Goal: Information Seeking & Learning: Learn about a topic

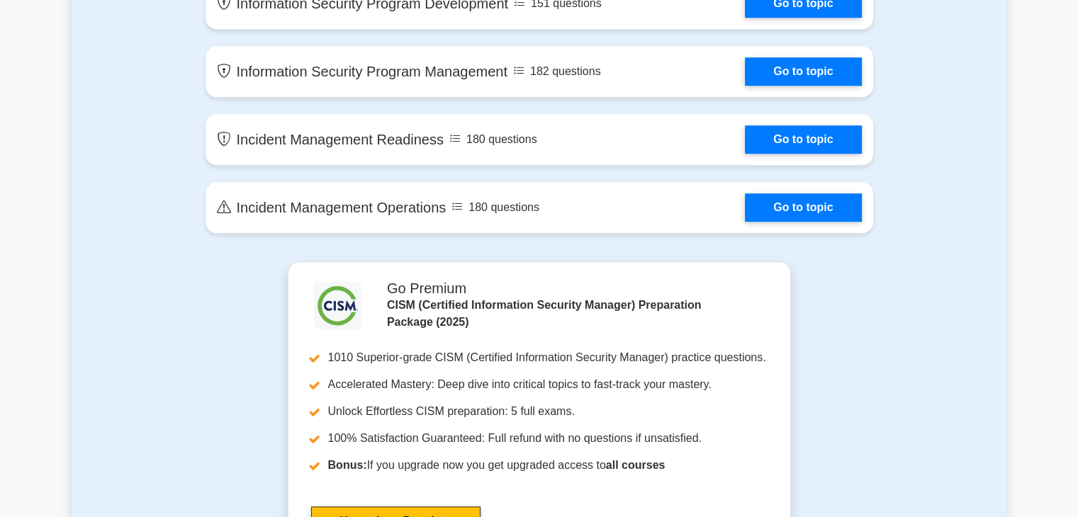
scroll to position [1488, 0]
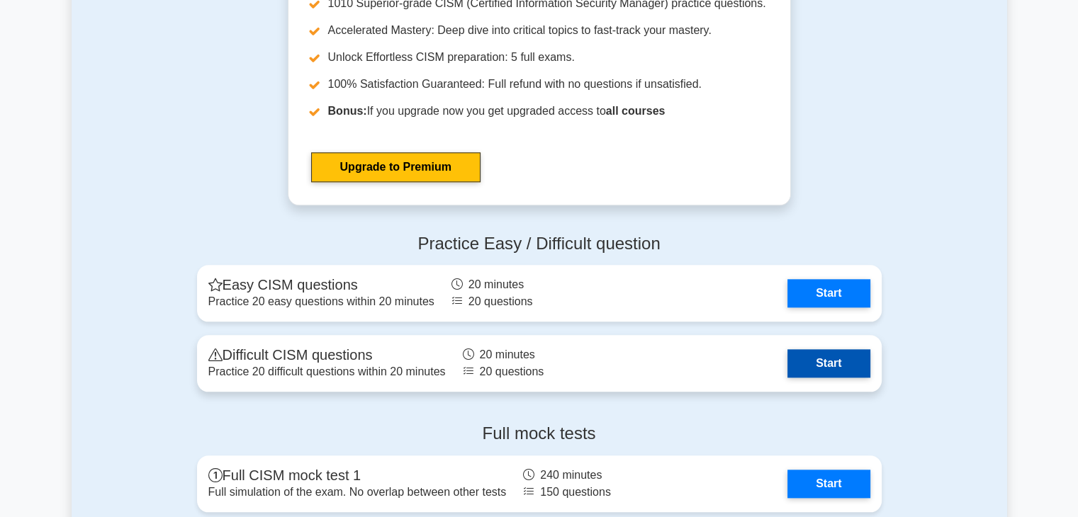
click at [787, 355] on link "Start" at bounding box center [828, 363] width 82 height 28
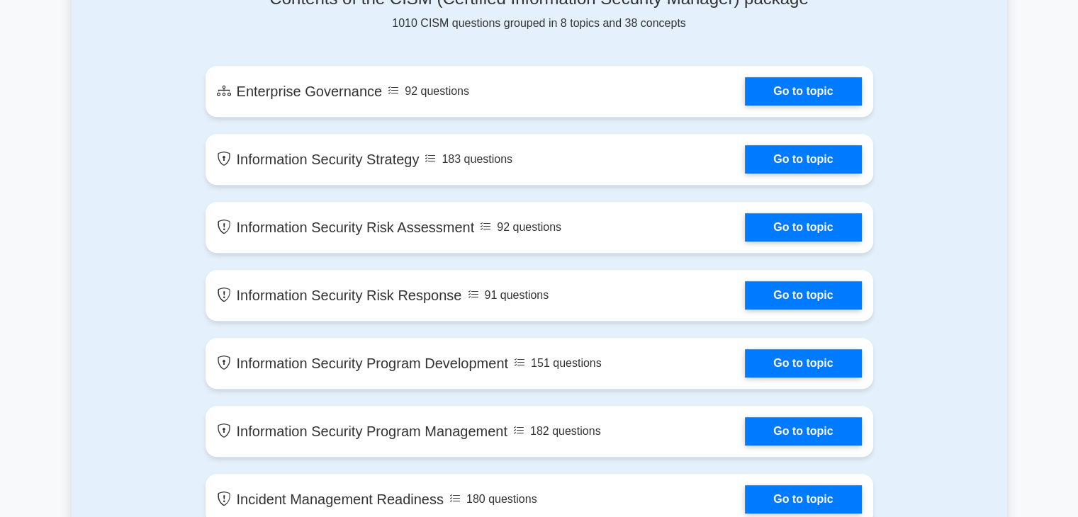
scroll to position [567, 0]
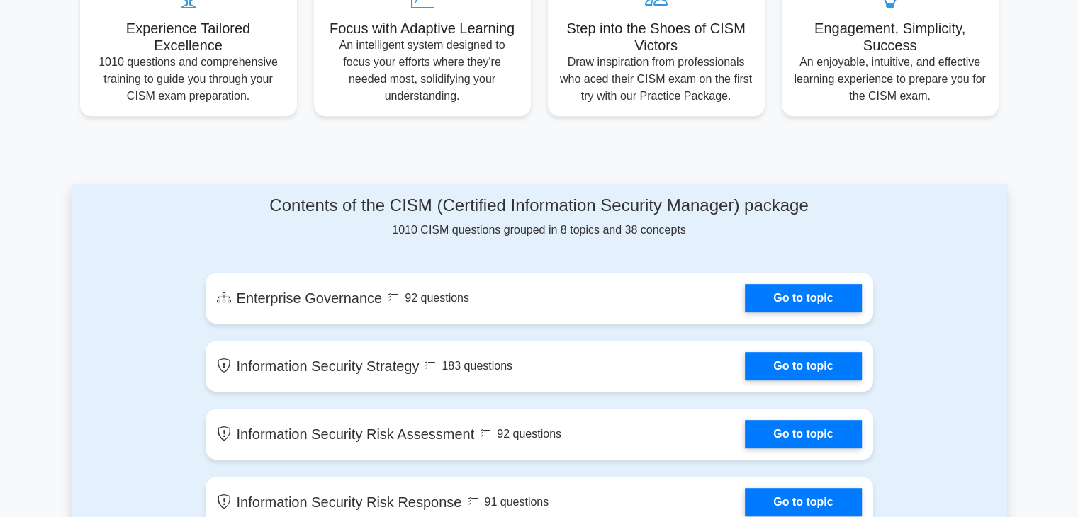
drag, startPoint x: 446, startPoint y: 235, endPoint x: 677, endPoint y: 235, distance: 231.7
click at [677, 235] on div "Contents of the CISM (Certified Information Security Manager) package 1010 CISM…" at bounding box center [539, 217] width 668 height 43
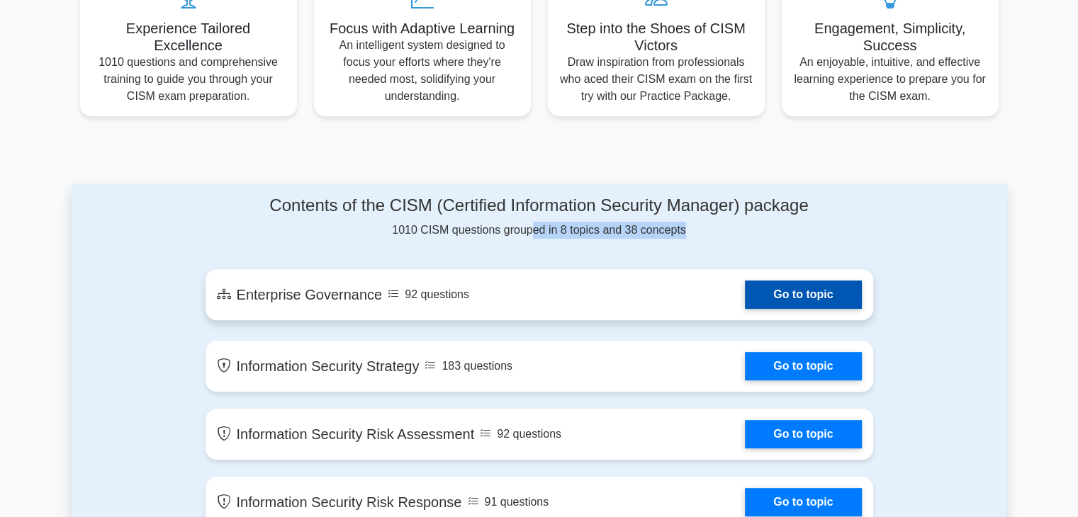
click at [745, 309] on link "Go to topic" at bounding box center [803, 295] width 116 height 28
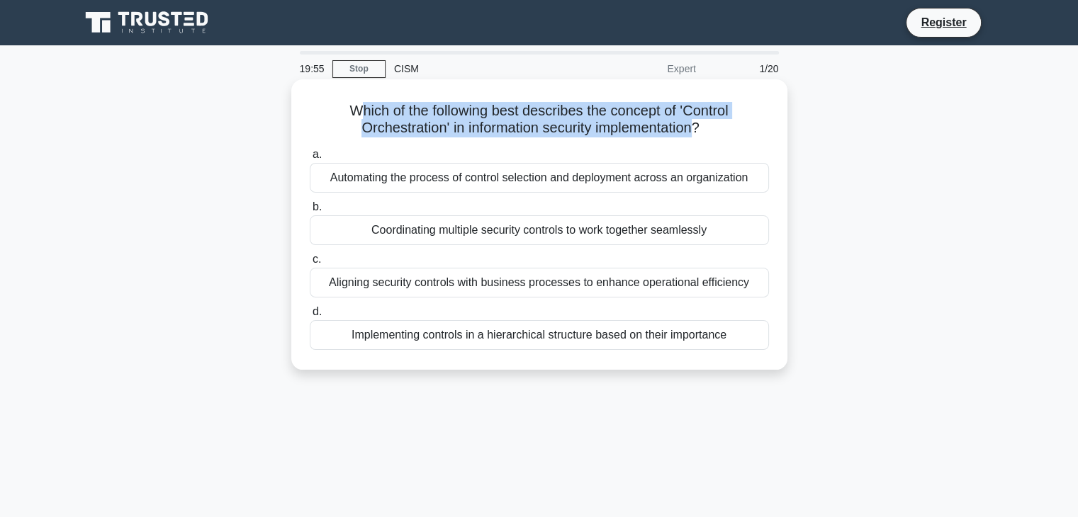
drag, startPoint x: 357, startPoint y: 108, endPoint x: 691, endPoint y: 133, distance: 334.6
click at [696, 131] on h5 "Which of the following best describes the concept of 'Control Orchestration' in…" at bounding box center [539, 119] width 462 height 35
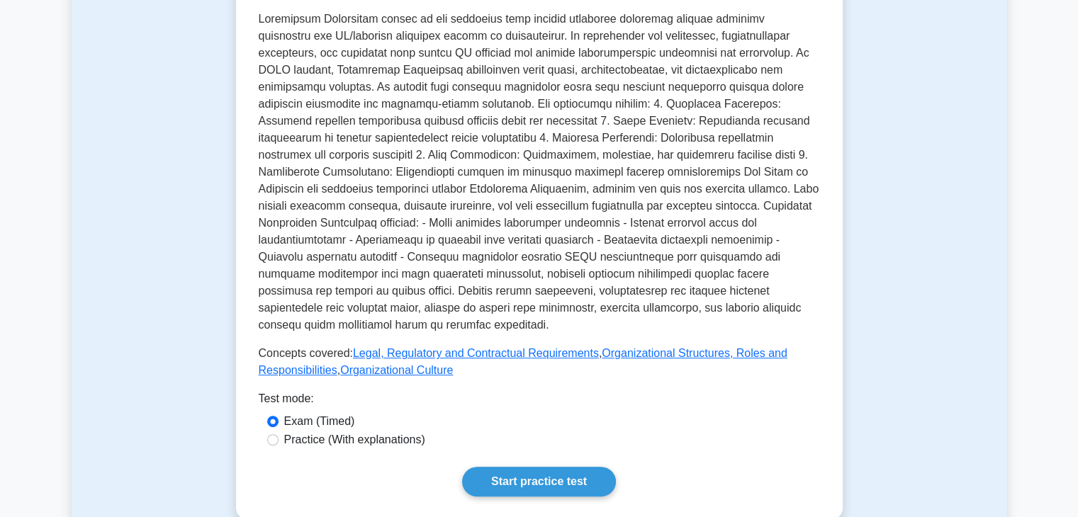
scroll to position [425, 0]
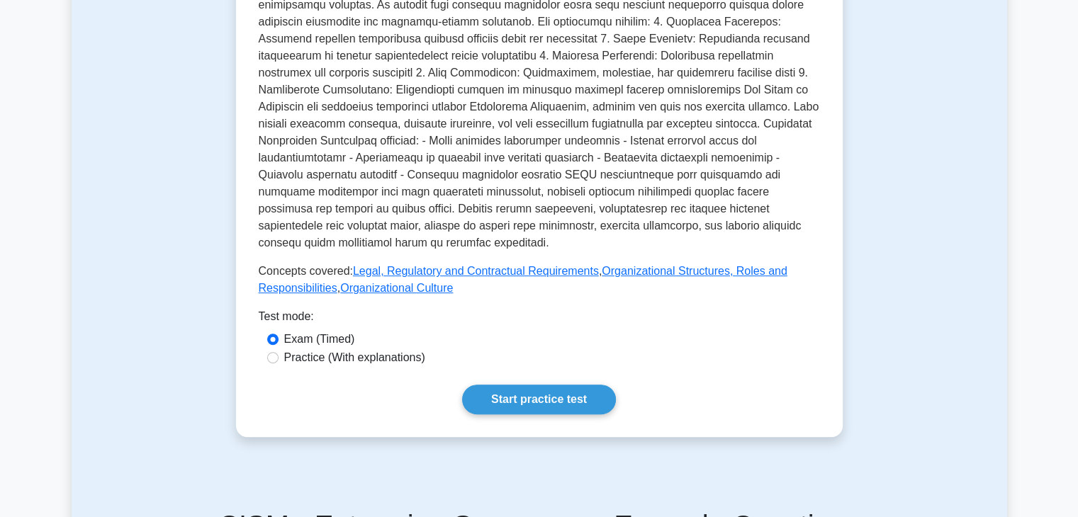
click at [374, 349] on label "Practice (With explanations)" at bounding box center [354, 357] width 141 height 17
click at [278, 352] on input "Practice (With explanations)" at bounding box center [272, 357] width 11 height 11
radio input "true"
click at [568, 385] on link "Start practice test" at bounding box center [539, 400] width 154 height 30
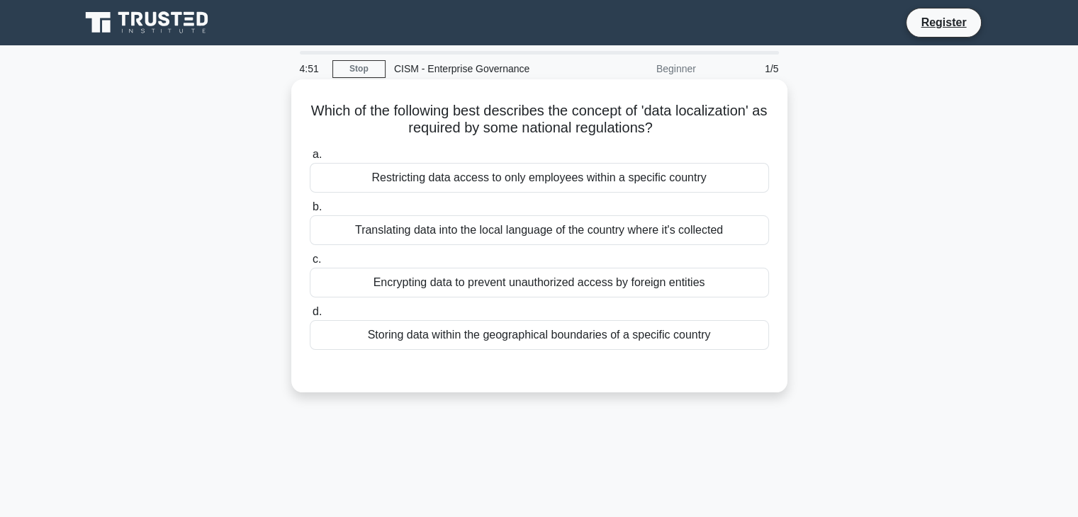
click at [603, 335] on div "Storing data within the geographical boundaries of a specific country" at bounding box center [539, 335] width 459 height 30
click at [310, 317] on input "d. Storing data within the geographical boundaries of a specific country" at bounding box center [310, 312] width 0 height 9
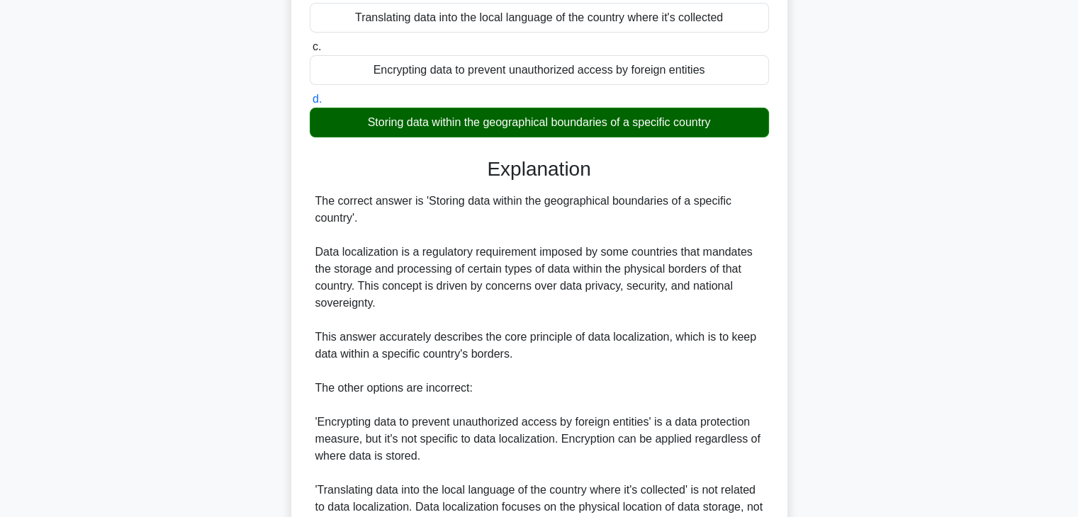
scroll to position [492, 0]
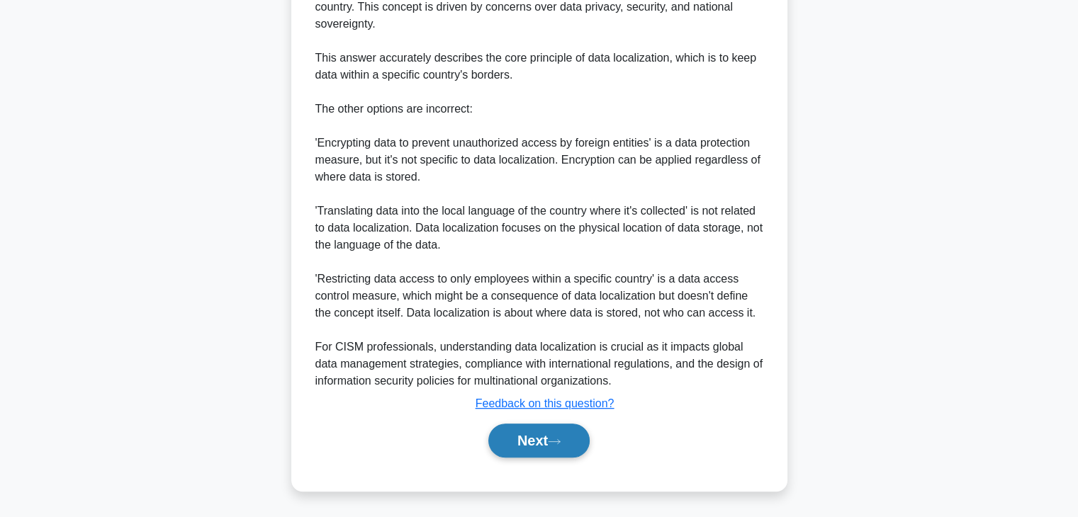
click at [544, 432] on button "Next" at bounding box center [538, 441] width 101 height 34
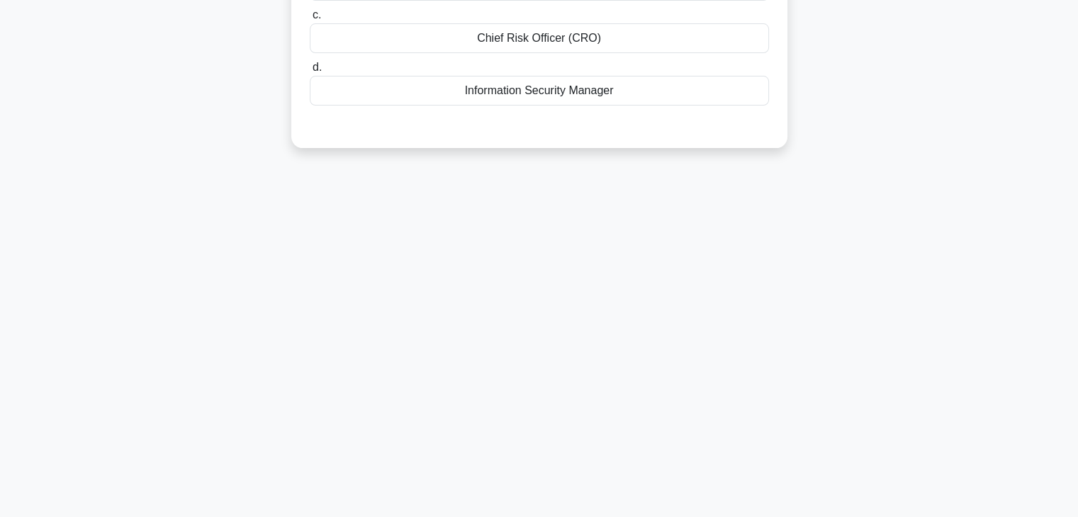
scroll to position [0, 0]
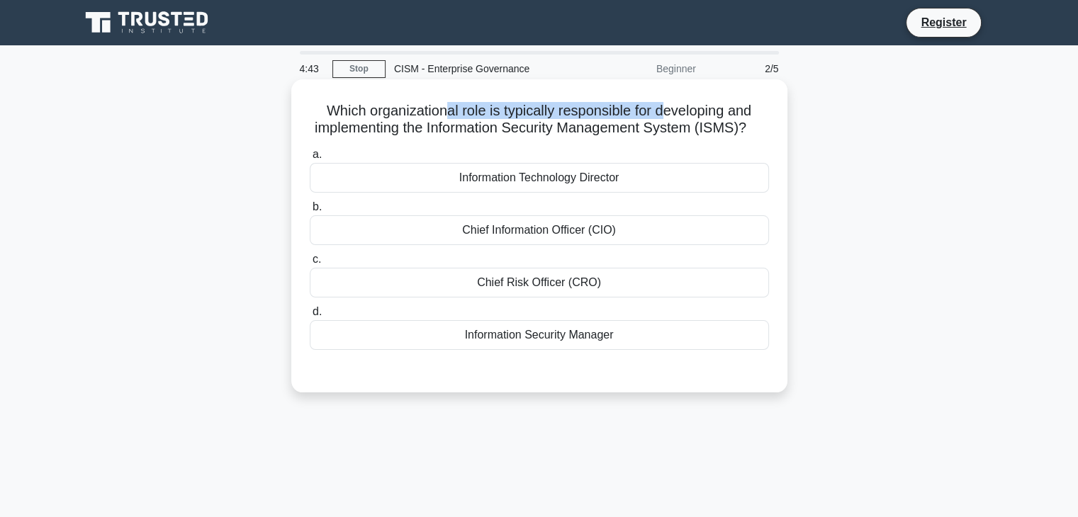
drag, startPoint x: 444, startPoint y: 111, endPoint x: 663, endPoint y: 114, distance: 219.0
click at [663, 114] on h5 "Which organizational role is typically responsible for developing and implement…" at bounding box center [539, 119] width 462 height 35
drag, startPoint x: 580, startPoint y: 123, endPoint x: 638, endPoint y: 123, distance: 58.1
click at [638, 123] on h5 "Which organizational role is typically responsible for developing and implement…" at bounding box center [539, 119] width 462 height 35
click at [587, 245] on div "Chief Information Officer (CIO)" at bounding box center [539, 230] width 459 height 30
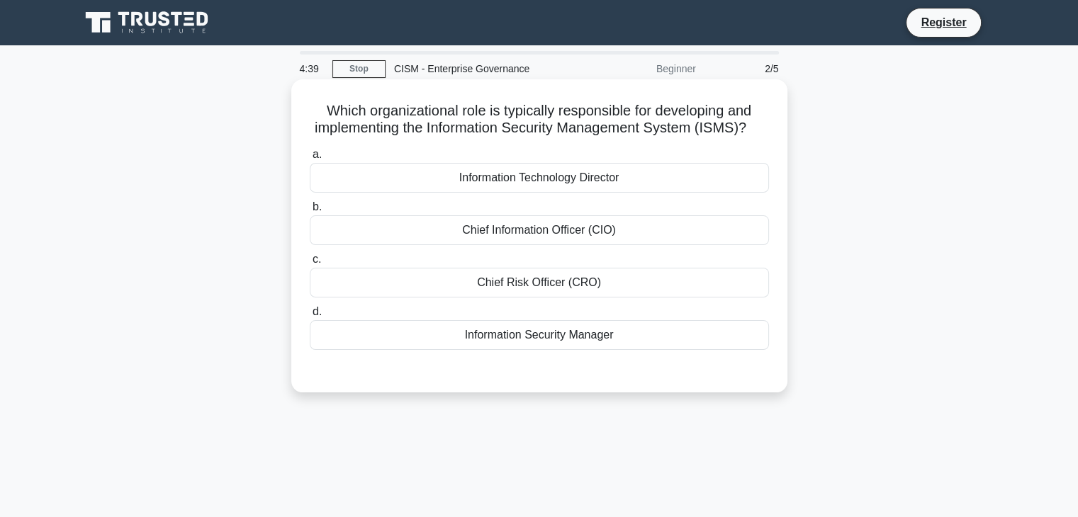
click at [310, 212] on input "b. Chief Information Officer (CIO)" at bounding box center [310, 207] width 0 height 9
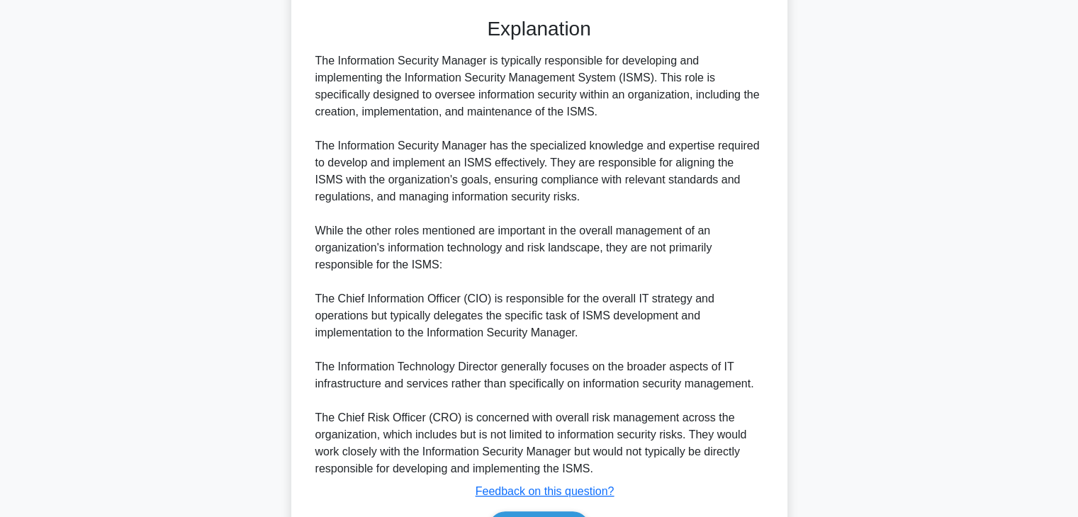
scroll to position [459, 0]
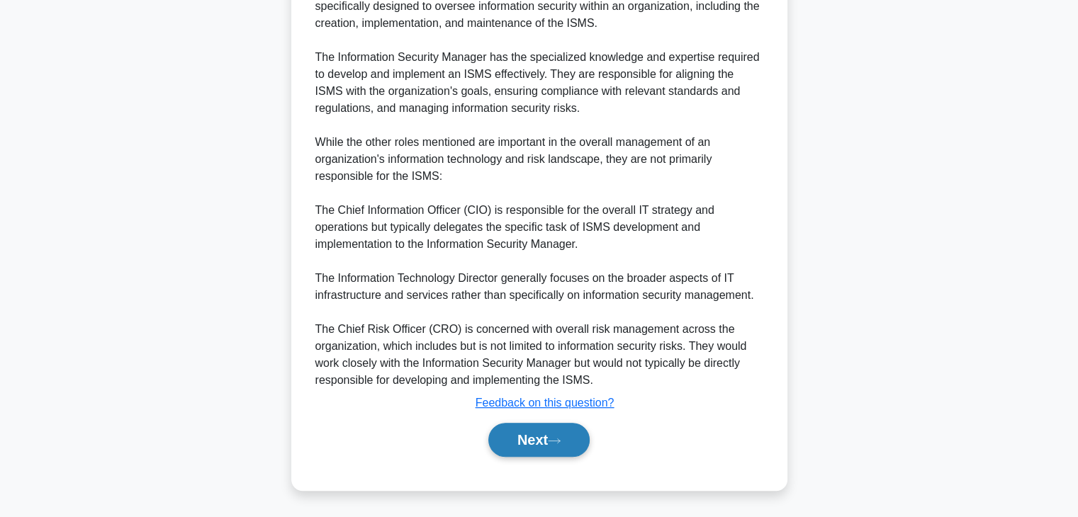
click at [536, 441] on button "Next" at bounding box center [538, 440] width 101 height 34
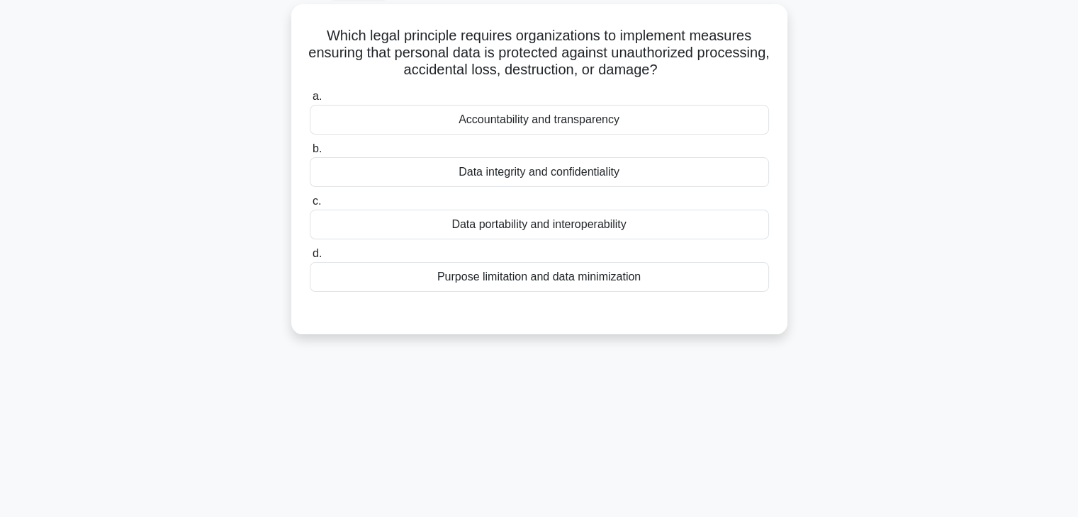
scroll to position [0, 0]
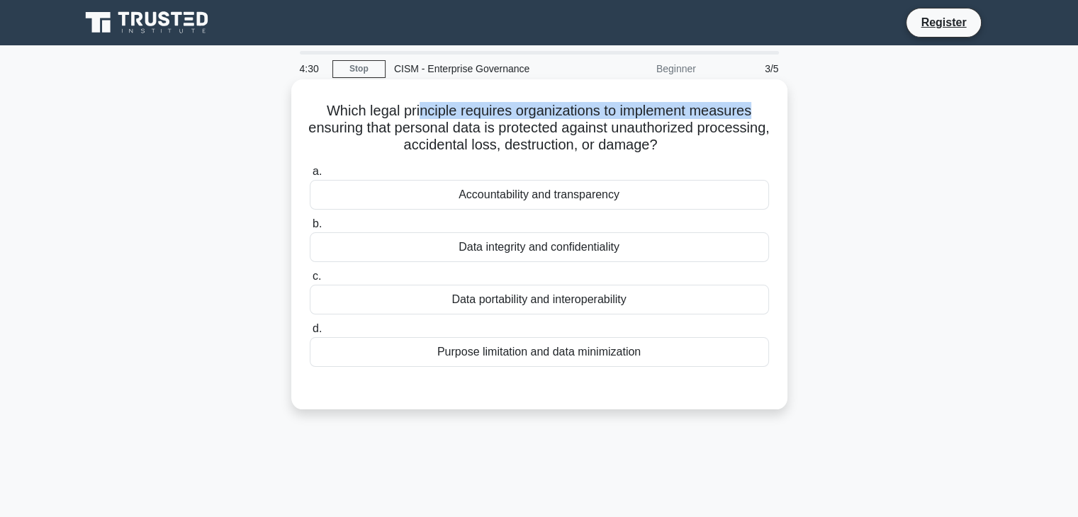
drag, startPoint x: 505, startPoint y: 122, endPoint x: 774, endPoint y: 113, distance: 269.4
click at [774, 113] on div "Which legal principle requires organizations to implement measures ensuring tha…" at bounding box center [539, 244] width 485 height 319
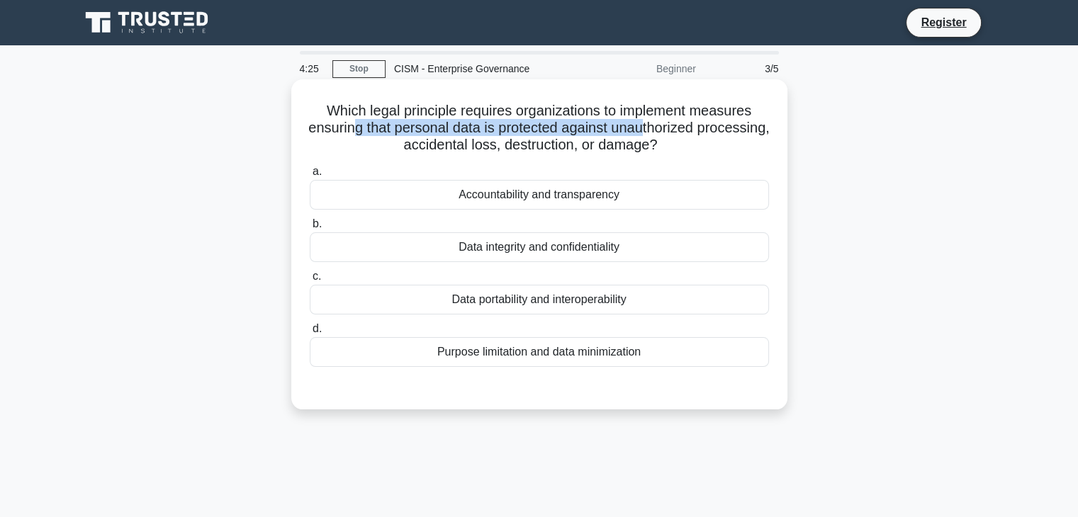
drag, startPoint x: 490, startPoint y: 131, endPoint x: 683, endPoint y: 136, distance: 192.8
click at [683, 136] on h5 "Which legal principle requires organizations to implement measures ensuring tha…" at bounding box center [539, 128] width 462 height 52
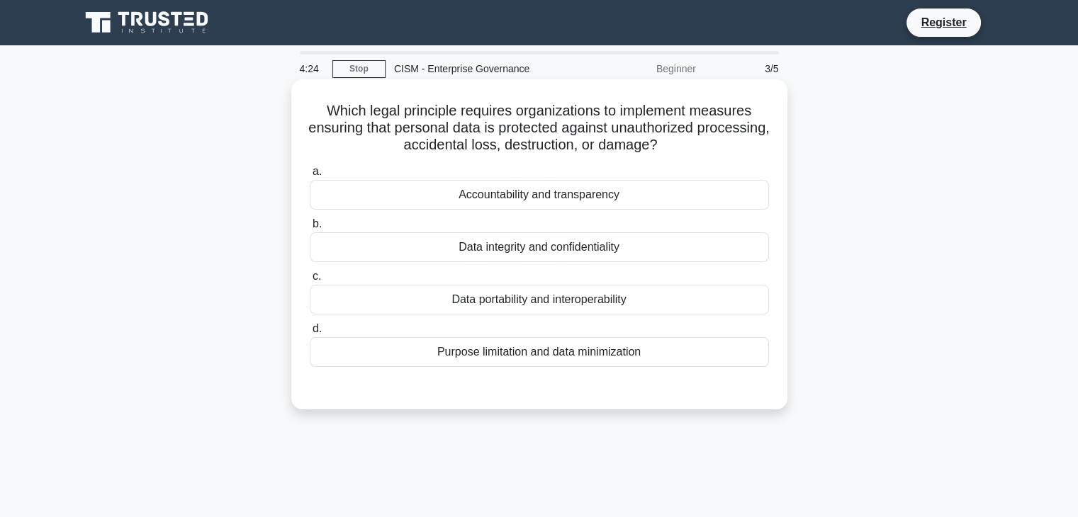
click at [604, 142] on h5 "Which legal principle requires organizations to implement measures ensuring tha…" at bounding box center [539, 128] width 462 height 52
drag, startPoint x: 441, startPoint y: 145, endPoint x: 550, endPoint y: 140, distance: 109.3
click at [550, 140] on h5 "Which legal principle requires organizations to implement measures ensuring tha…" at bounding box center [539, 128] width 462 height 52
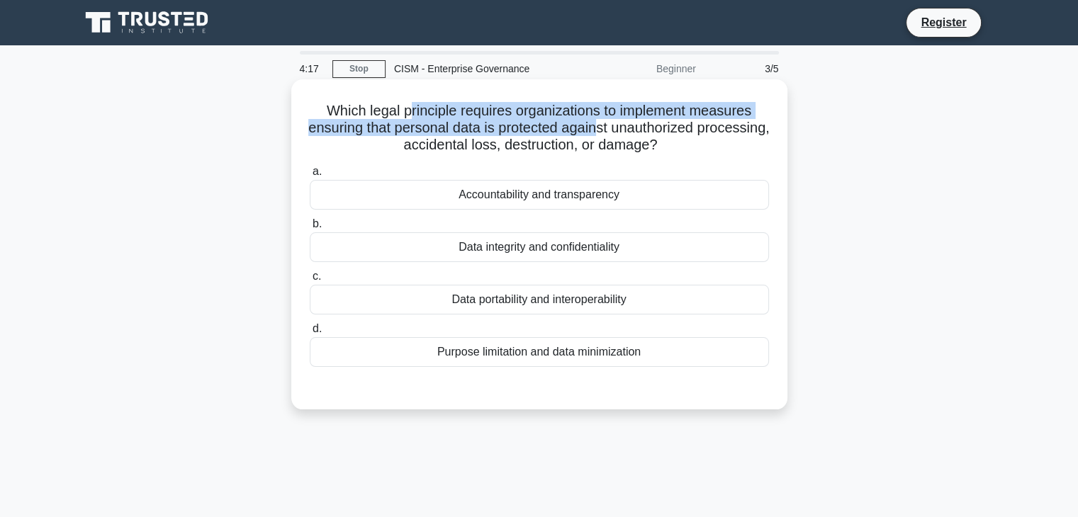
drag, startPoint x: 410, startPoint y: 113, endPoint x: 636, endPoint y: 121, distance: 226.2
click at [636, 121] on h5 "Which legal principle requires organizations to implement measures ensuring tha…" at bounding box center [539, 128] width 462 height 52
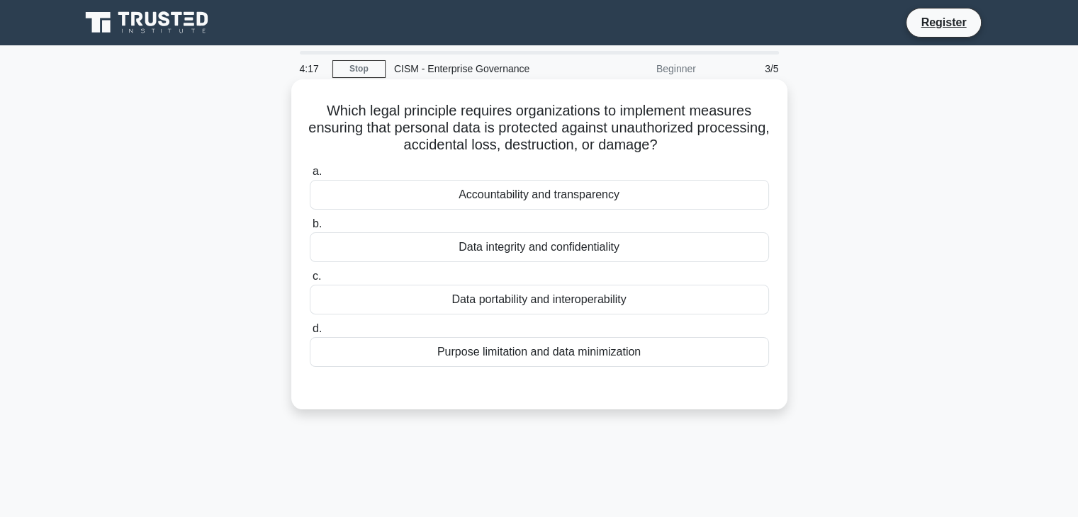
click at [563, 137] on h5 "Which legal principle requires organizations to implement measures ensuring tha…" at bounding box center [539, 128] width 462 height 52
click at [495, 143] on h5 "Which legal principle requires organizations to implement measures ensuring tha…" at bounding box center [539, 128] width 462 height 52
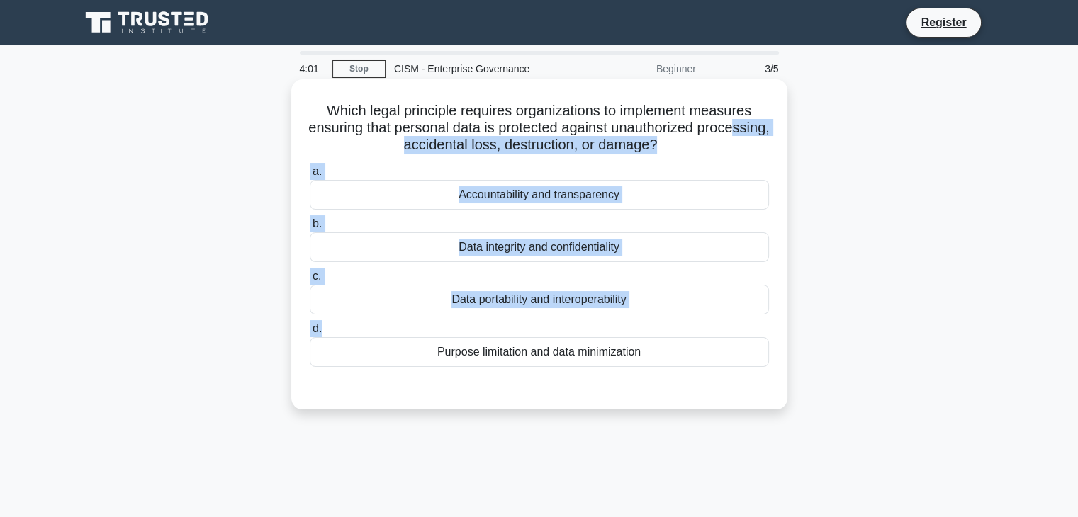
drag, startPoint x: 398, startPoint y: 147, endPoint x: 577, endPoint y: 349, distance: 270.6
click at [577, 349] on div "Which legal principle requires organizations to implement measures ensuring tha…" at bounding box center [539, 244] width 485 height 319
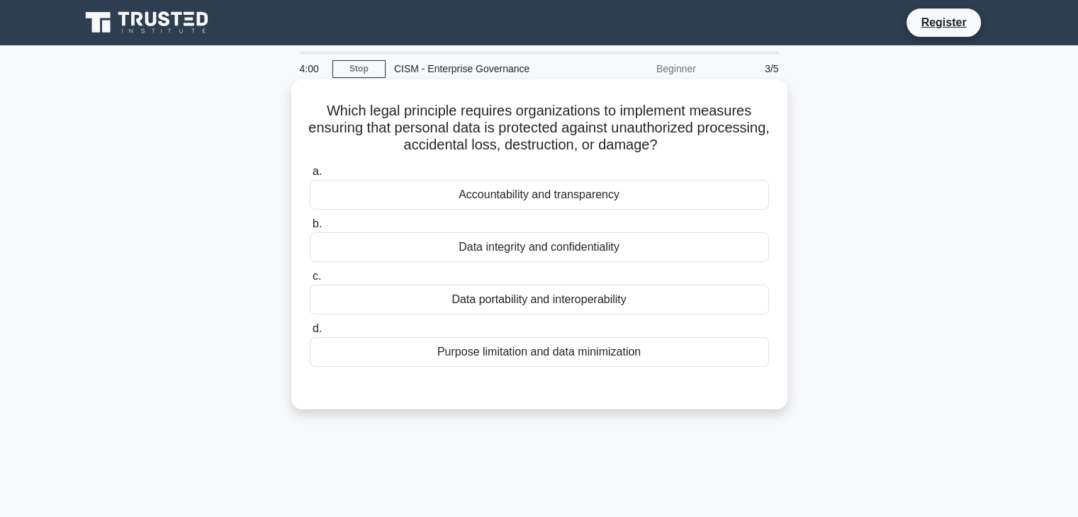
click at [587, 351] on div "Purpose limitation and data minimization" at bounding box center [539, 352] width 459 height 30
click at [310, 334] on input "d. Purpose limitation and data minimization" at bounding box center [310, 329] width 0 height 9
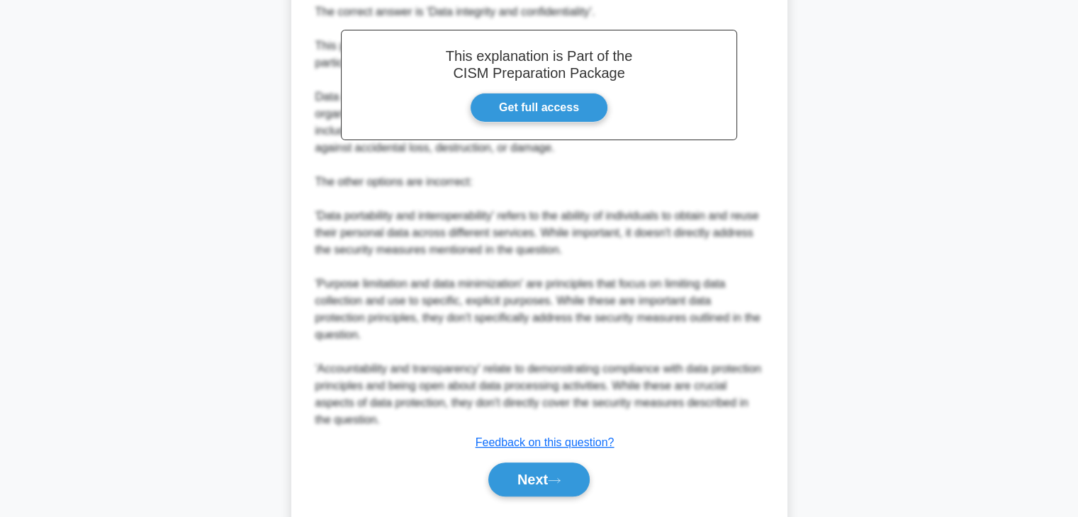
scroll to position [459, 0]
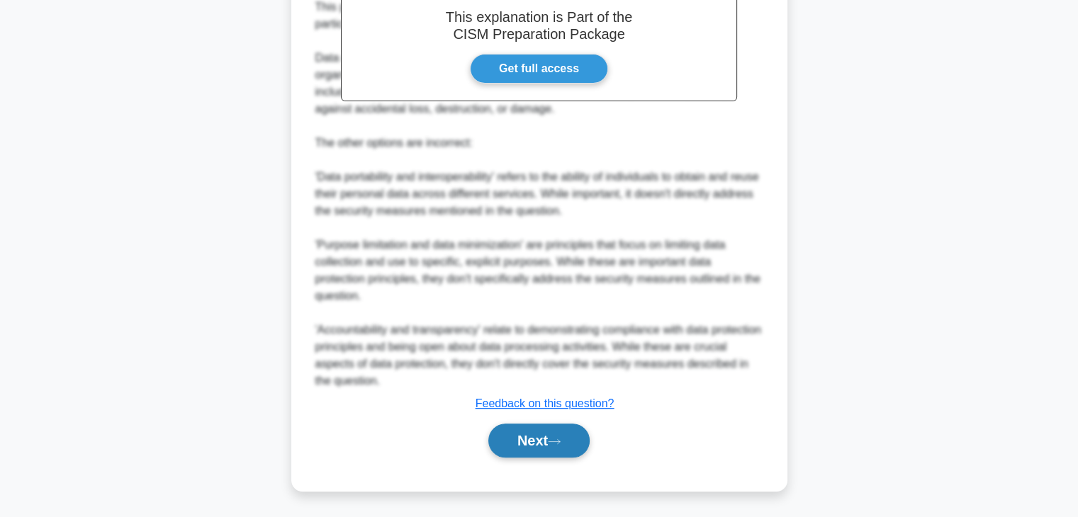
click at [551, 445] on button "Next" at bounding box center [538, 441] width 101 height 34
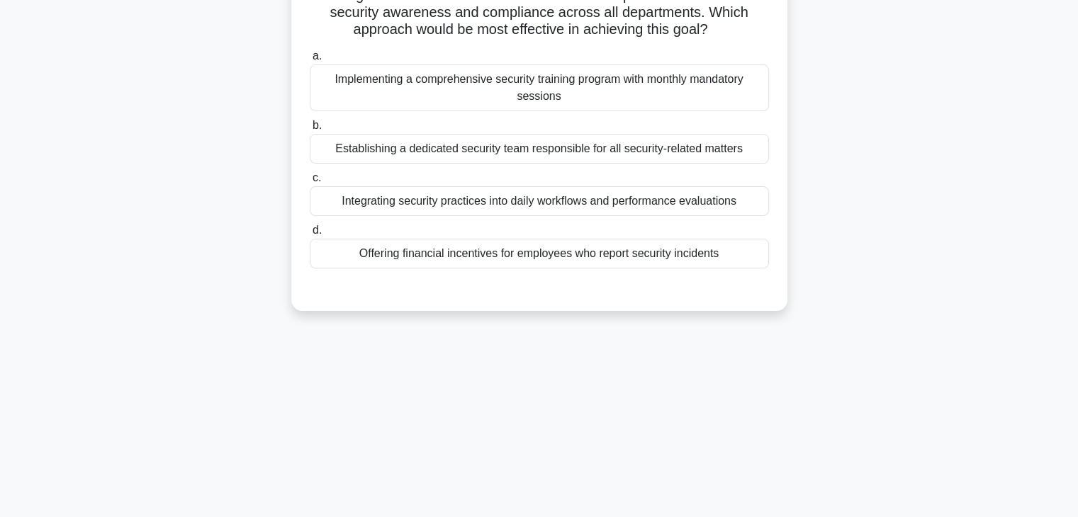
scroll to position [0, 0]
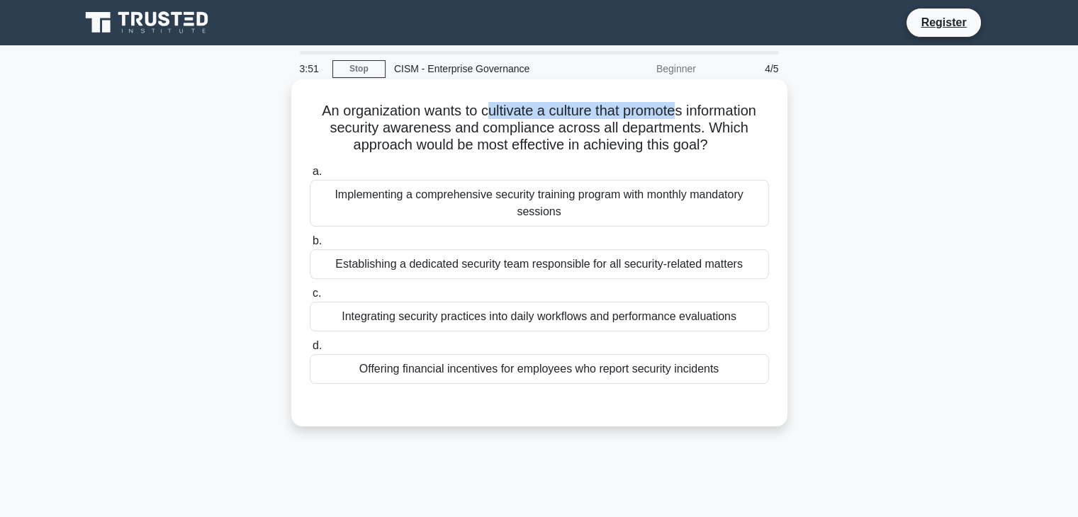
drag, startPoint x: 482, startPoint y: 115, endPoint x: 679, endPoint y: 117, distance: 197.0
click at [679, 117] on h5 "An organization wants to cultivate a culture that promotes information security…" at bounding box center [539, 128] width 462 height 52
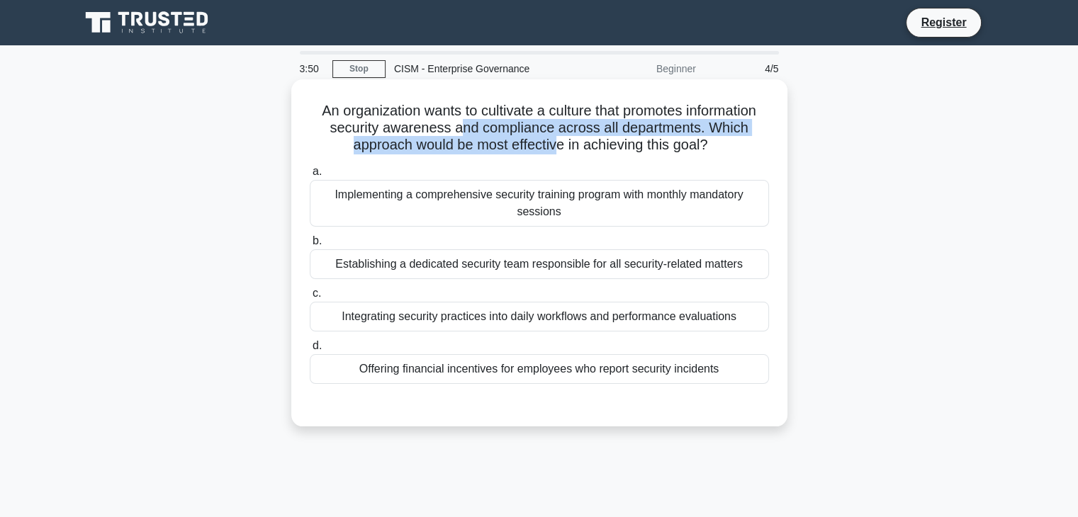
click at [561, 142] on h5 "An organization wants to cultivate a culture that promotes information security…" at bounding box center [539, 128] width 462 height 52
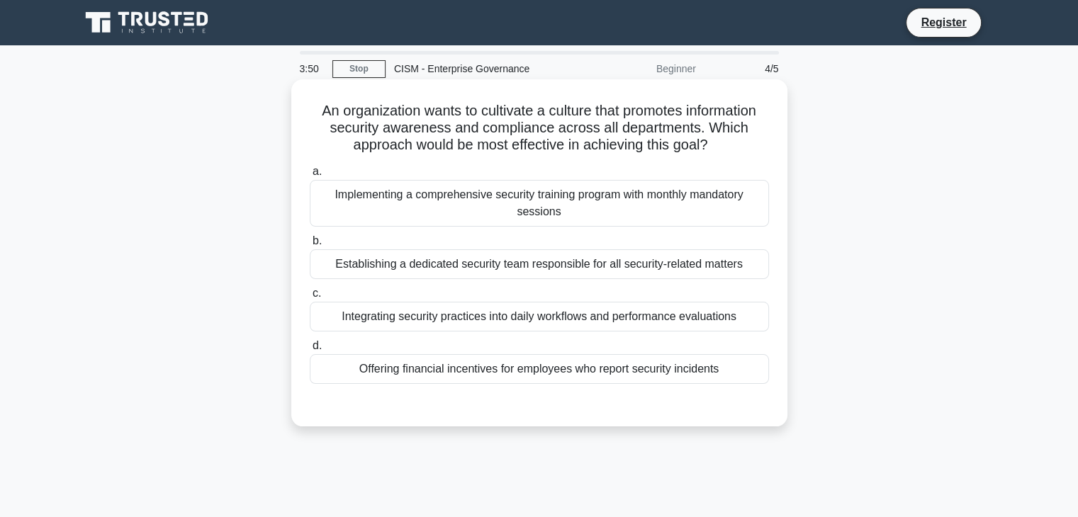
click at [566, 150] on h5 "An organization wants to cultivate a culture that promotes information security…" at bounding box center [539, 128] width 462 height 52
drag, startPoint x: 644, startPoint y: 149, endPoint x: 651, endPoint y: 148, distance: 7.1
click at [651, 148] on h5 "An organization wants to cultivate a culture that promotes information security…" at bounding box center [539, 128] width 462 height 52
click at [689, 321] on div "Integrating security practices into daily workflows and performance evaluations" at bounding box center [539, 317] width 459 height 30
click at [310, 298] on input "c. Integrating security practices into daily workflows and performance evaluati…" at bounding box center [310, 293] width 0 height 9
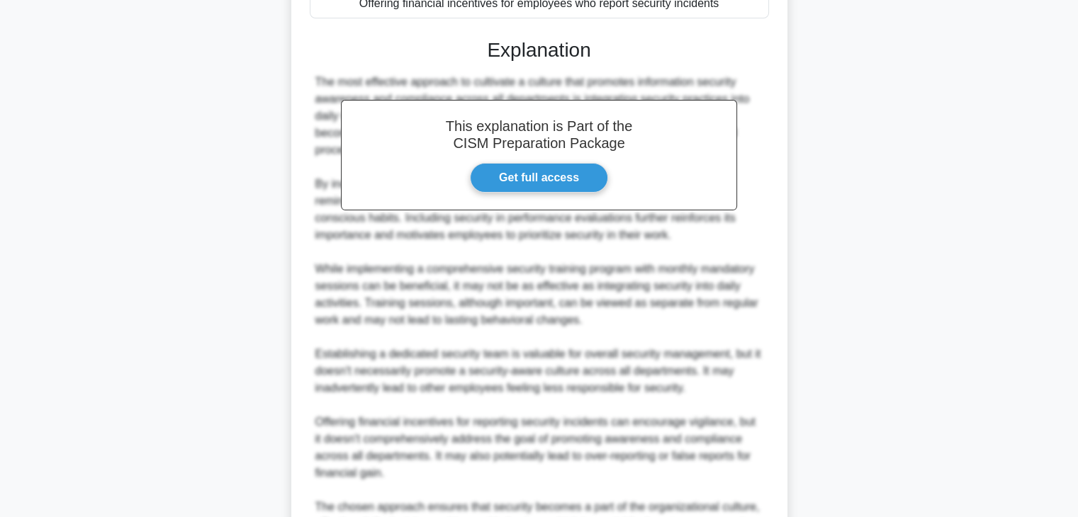
scroll to position [526, 0]
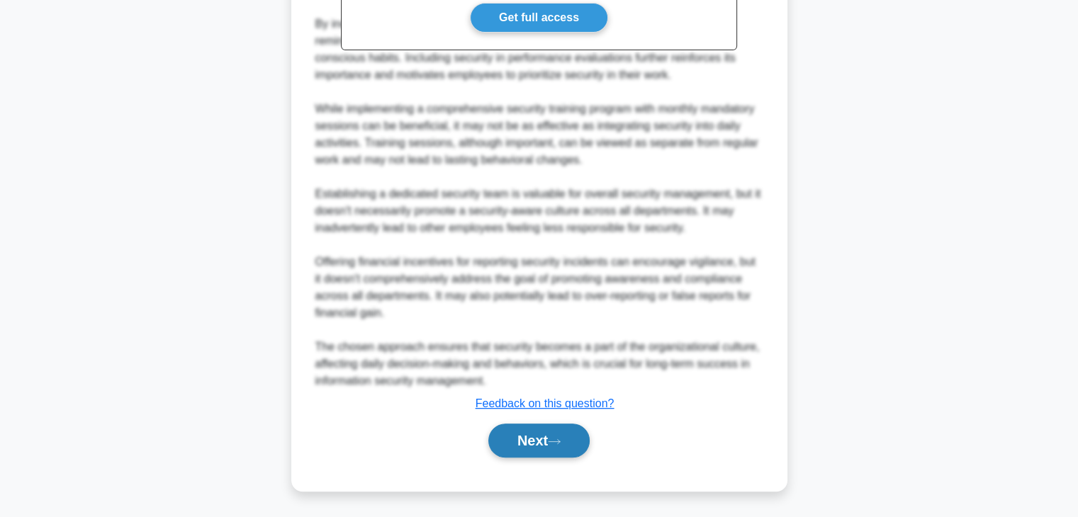
click at [508, 445] on button "Next" at bounding box center [538, 441] width 101 height 34
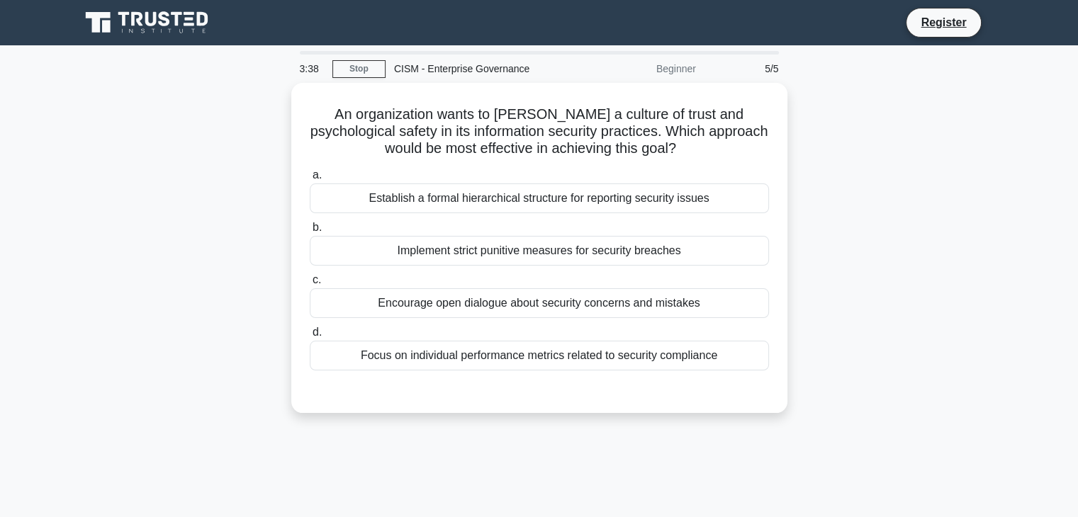
scroll to position [0, 0]
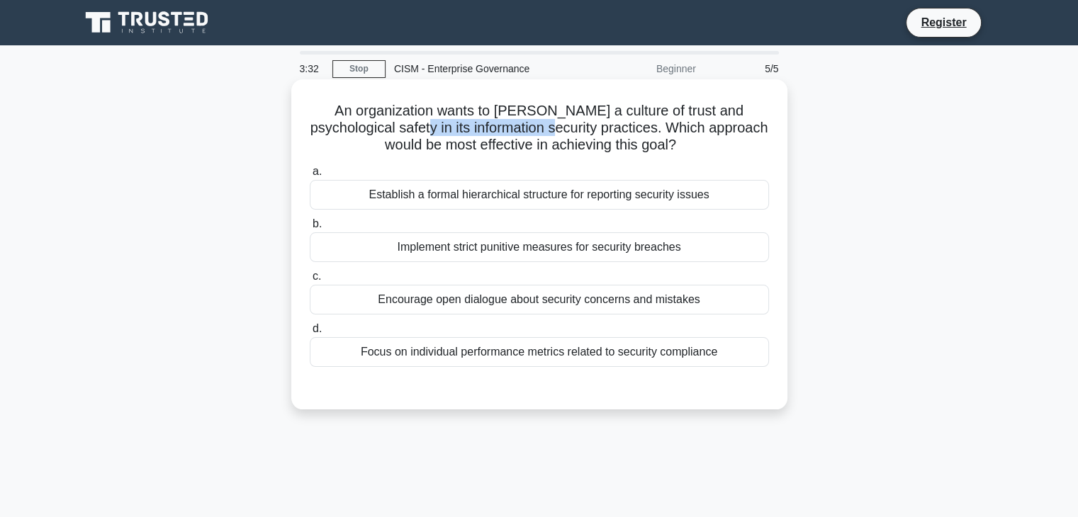
drag, startPoint x: 385, startPoint y: 123, endPoint x: 524, endPoint y: 123, distance: 138.9
click at [524, 123] on h5 "An organization wants to [PERSON_NAME] a culture of trust and psychological saf…" at bounding box center [539, 128] width 462 height 52
click at [659, 301] on div "Encourage open dialogue about security concerns and mistakes" at bounding box center [539, 300] width 459 height 30
click at [310, 281] on input "c. Encourage open dialogue about security concerns and mistakes" at bounding box center [310, 276] width 0 height 9
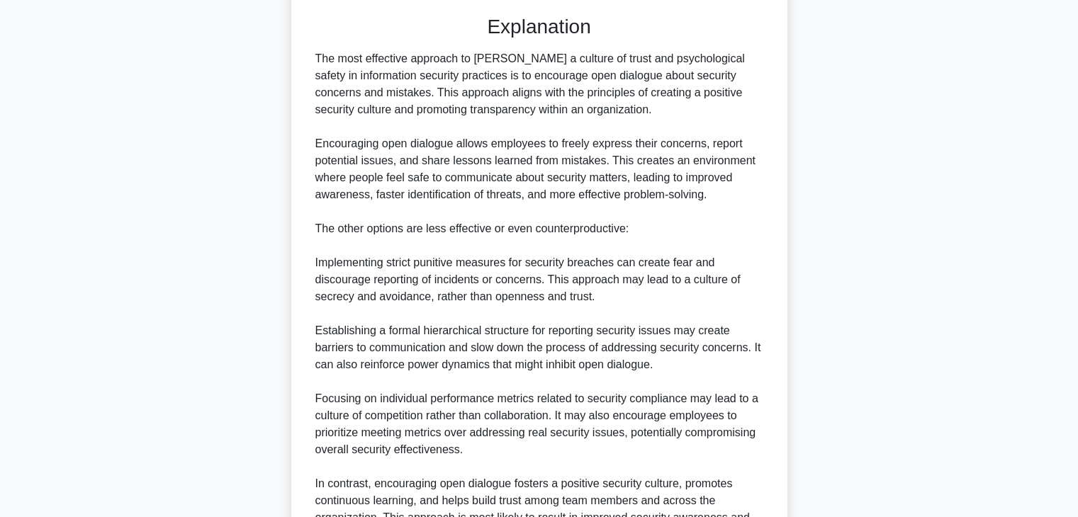
scroll to position [496, 0]
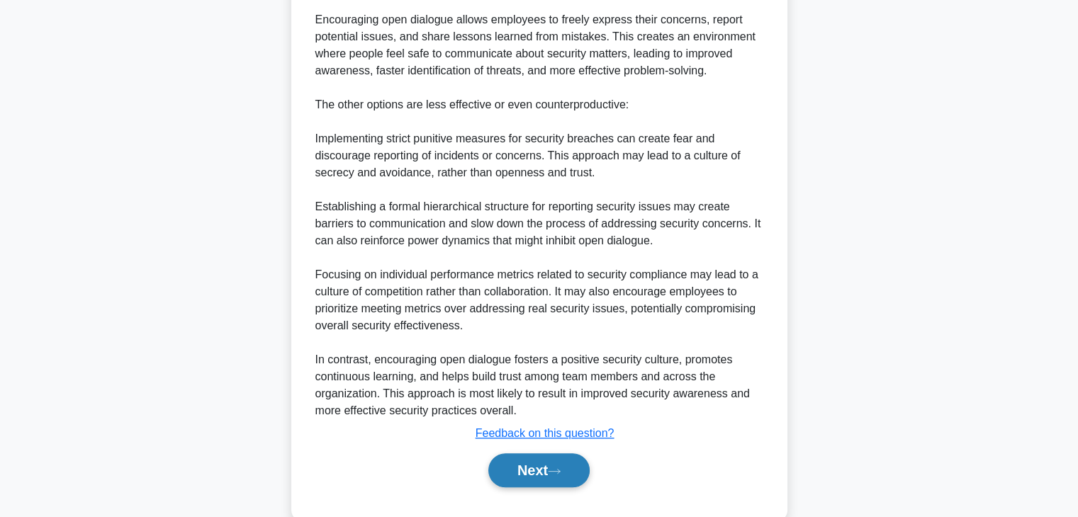
click at [541, 471] on button "Next" at bounding box center [538, 471] width 101 height 34
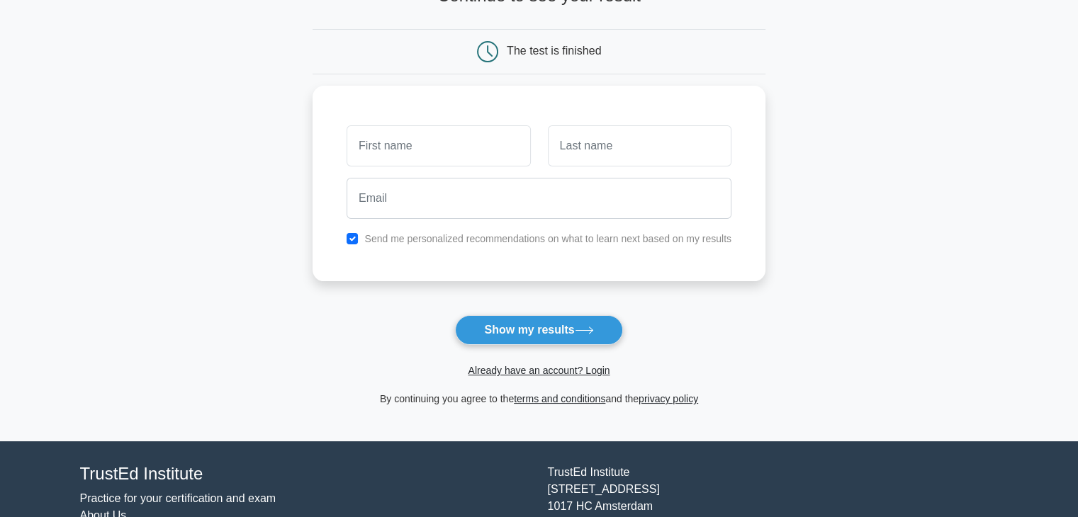
scroll to position [194, 0]
